Goal: Book appointment/travel/reservation

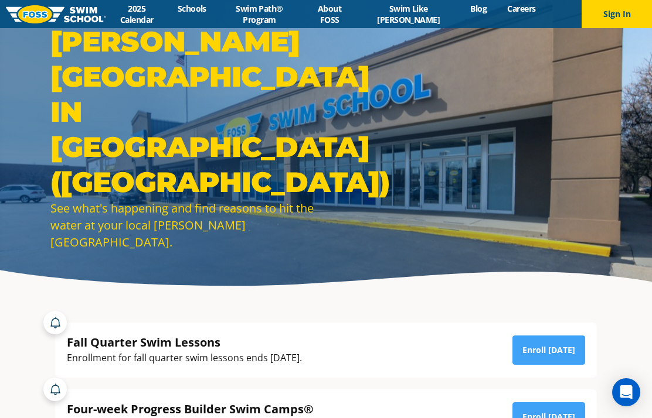
click at [152, 18] on link "2025 Calendar" at bounding box center [136, 14] width 61 height 22
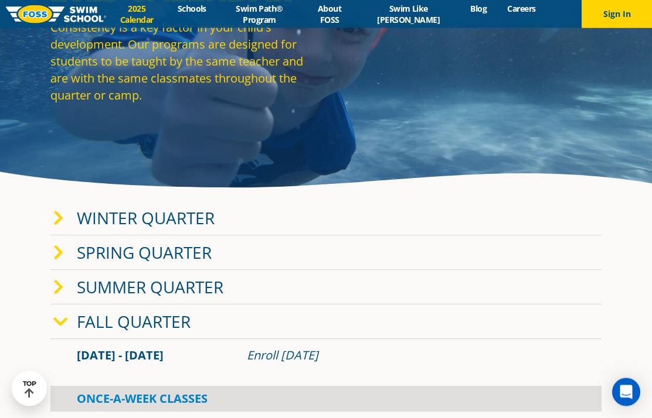
scroll to position [98, 0]
click at [198, 229] on link "Winter Quarter" at bounding box center [146, 218] width 138 height 22
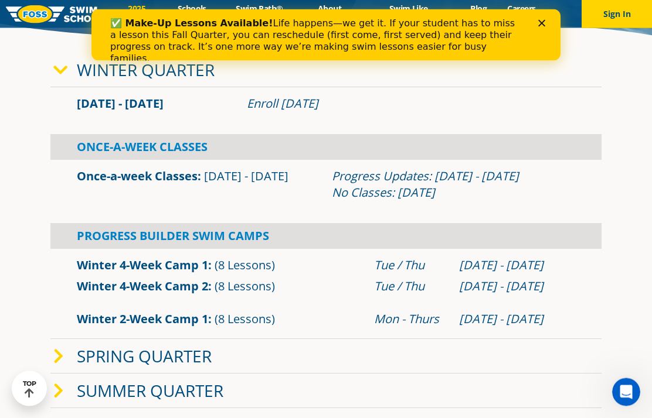
scroll to position [249, 0]
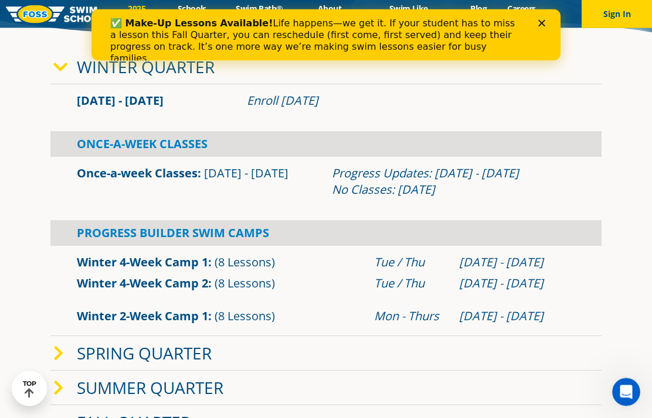
click at [380, 199] on div "Progress Updates: Feb 6 - 12 No Classes: Jan 19" at bounding box center [453, 182] width 243 height 33
click at [168, 182] on link "Once-a-week Classes" at bounding box center [137, 174] width 121 height 16
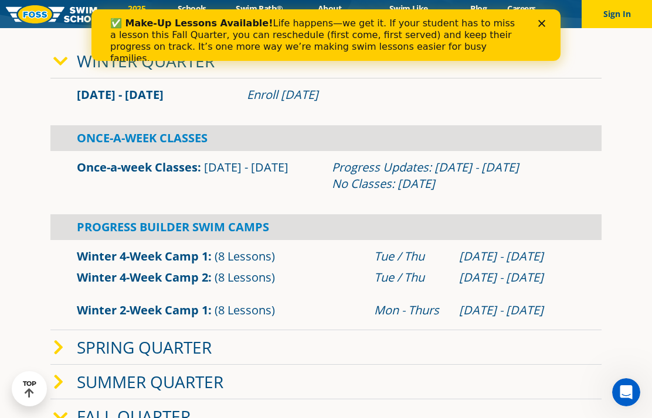
scroll to position [255, 0]
click at [547, 20] on div "Close" at bounding box center [544, 22] width 12 height 7
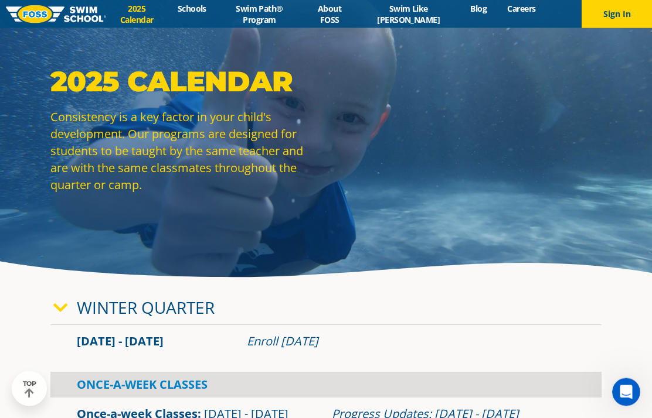
scroll to position [0, 0]
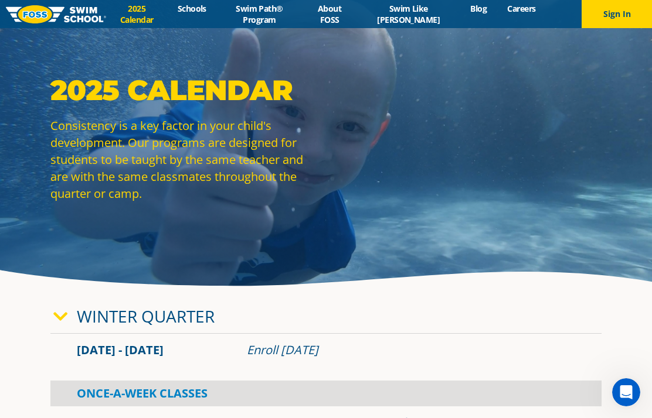
click at [200, 3] on link "Schools" at bounding box center [191, 8] width 49 height 11
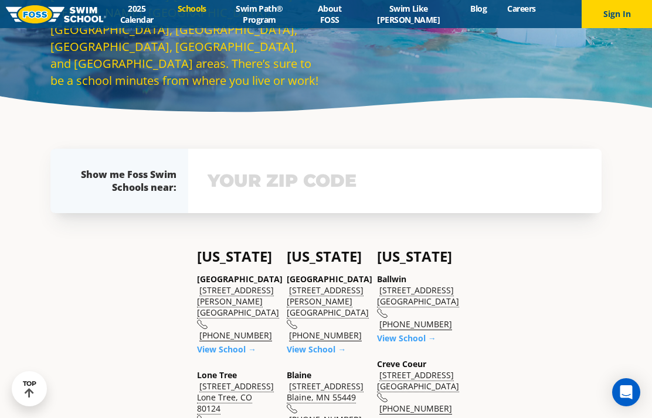
scroll to position [210, 0]
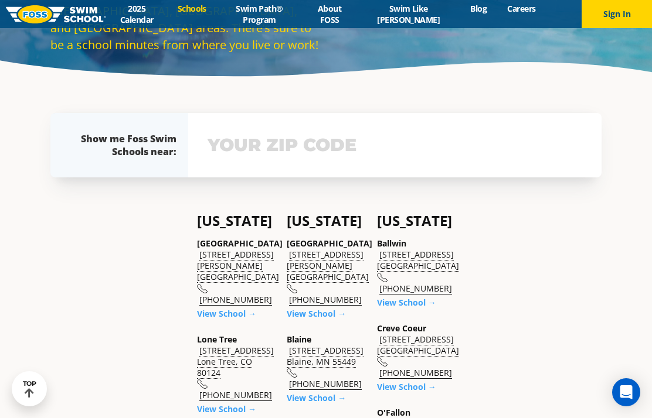
click at [398, 162] on input "text" at bounding box center [394, 145] width 380 height 34
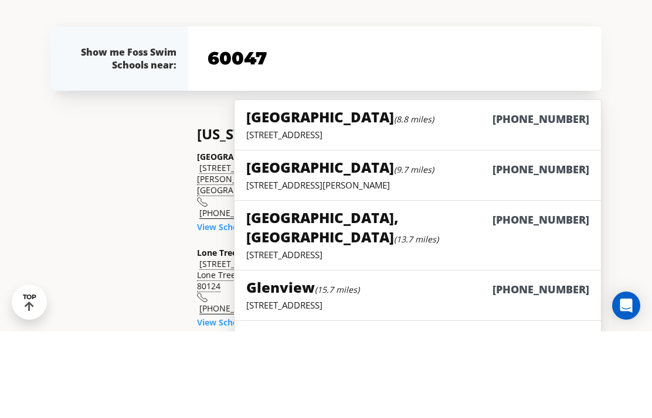
type input "60047"
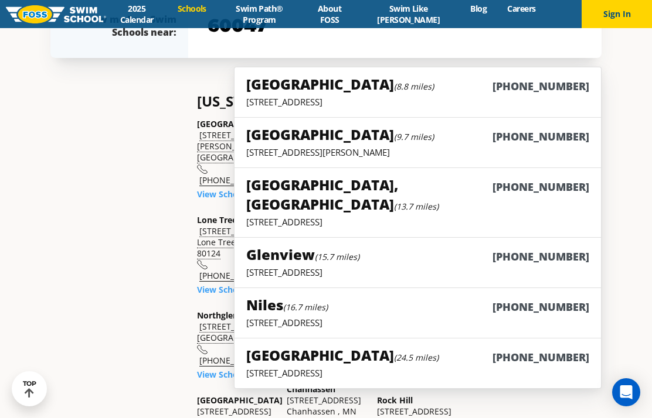
scroll to position [339, 0]
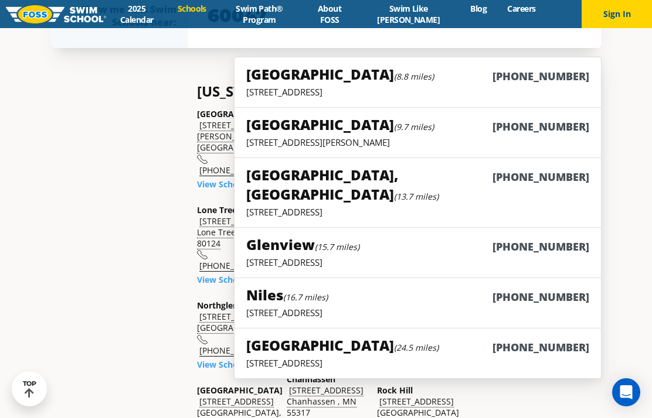
click at [305, 84] on h5 "Libertyville (8.8 miles)" at bounding box center [340, 73] width 188 height 19
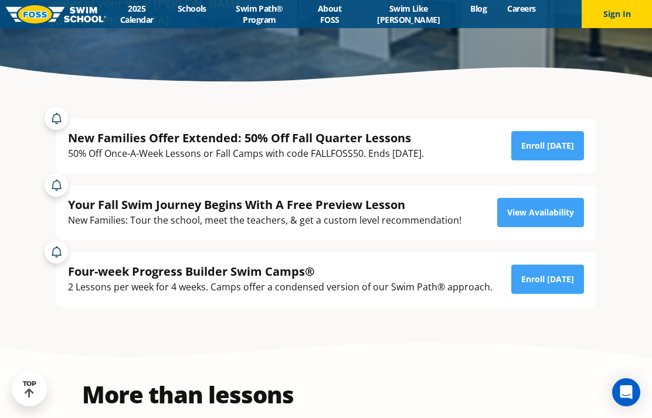
scroll to position [206, 0]
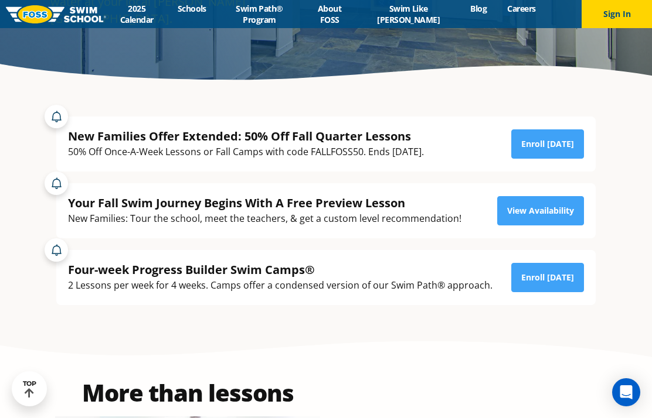
click at [146, 18] on link "2025 Calendar" at bounding box center [136, 14] width 61 height 22
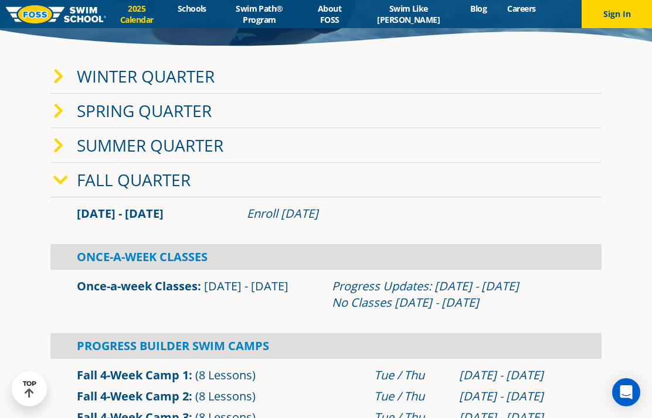
scroll to position [235, 0]
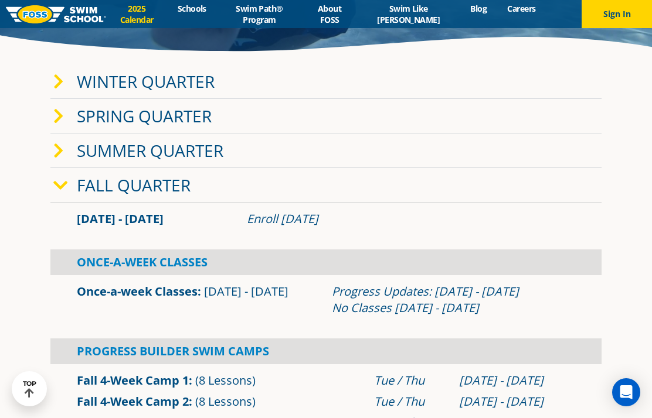
click at [207, 93] on link "Winter Quarter" at bounding box center [146, 81] width 138 height 22
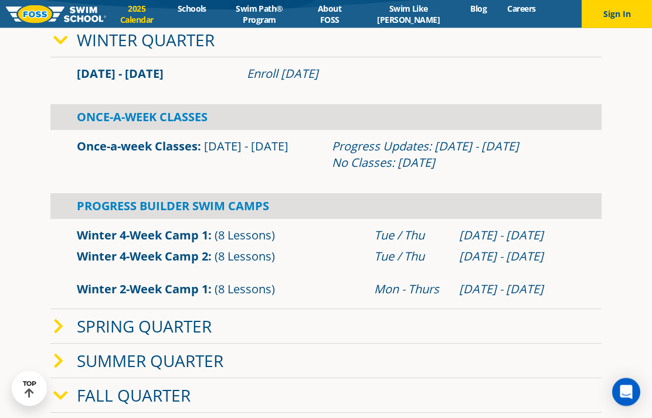
scroll to position [277, 0]
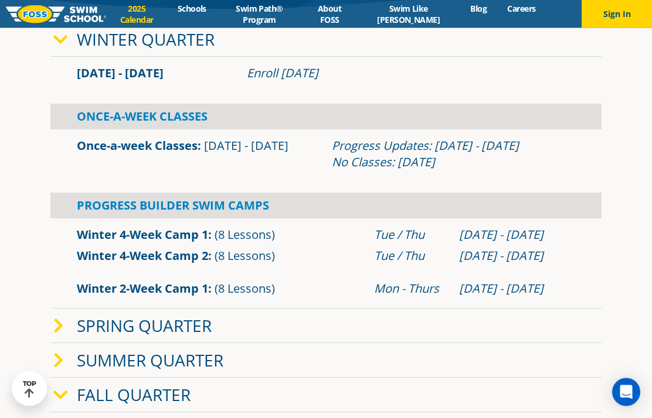
click at [196, 130] on div "Once-A-Week Classes" at bounding box center [325, 117] width 551 height 26
click at [193, 154] on link "Once-a-week Classes" at bounding box center [137, 146] width 121 height 16
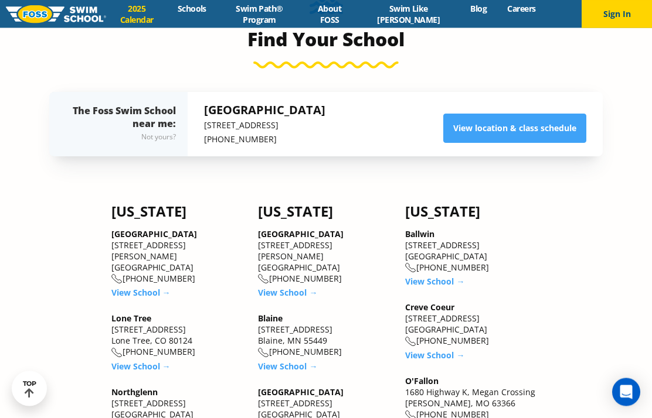
scroll to position [1131, 0]
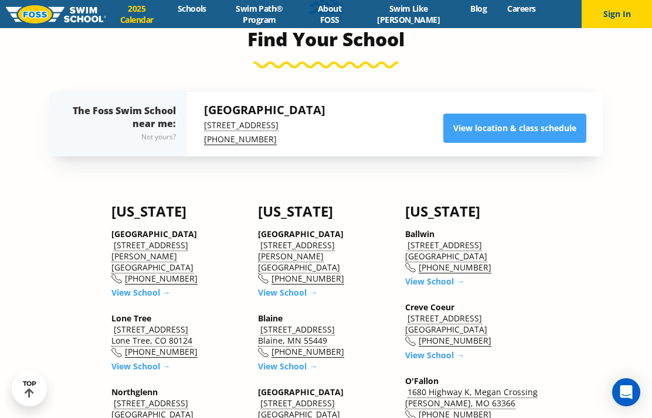
click at [514, 143] on link "View location & class schedule" at bounding box center [514, 128] width 143 height 29
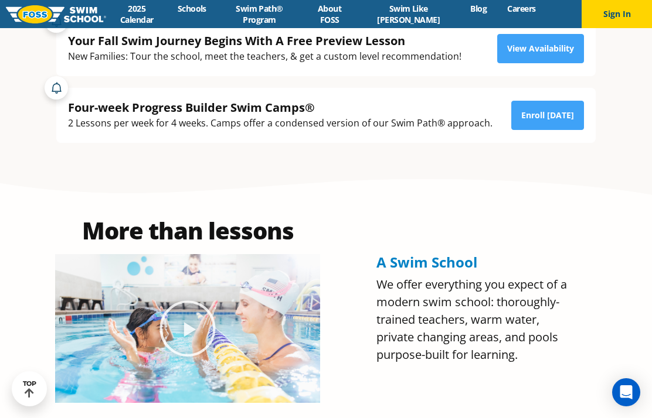
scroll to position [384, 0]
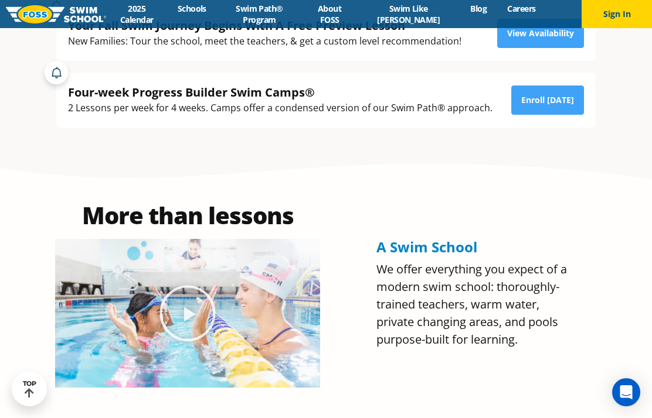
click at [554, 48] on link "View Availability" at bounding box center [540, 33] width 87 height 29
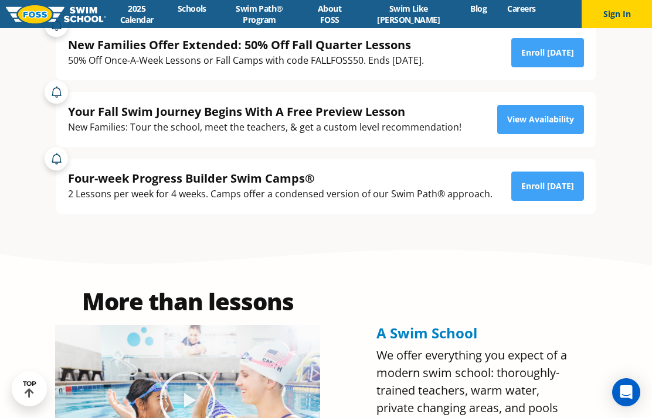
scroll to position [297, 0]
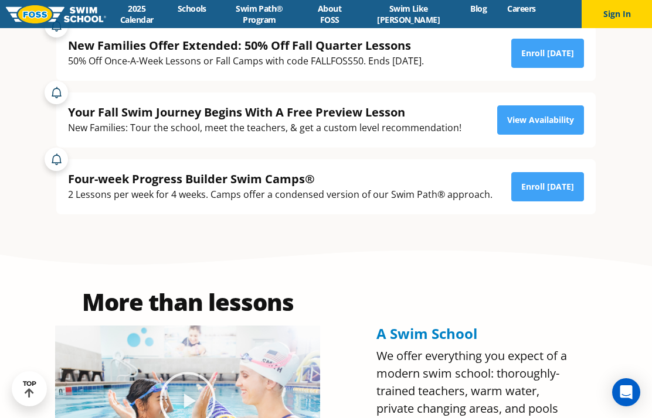
click at [561, 68] on link "Enroll [DATE]" at bounding box center [547, 53] width 73 height 29
